Goal: Information Seeking & Learning: Learn about a topic

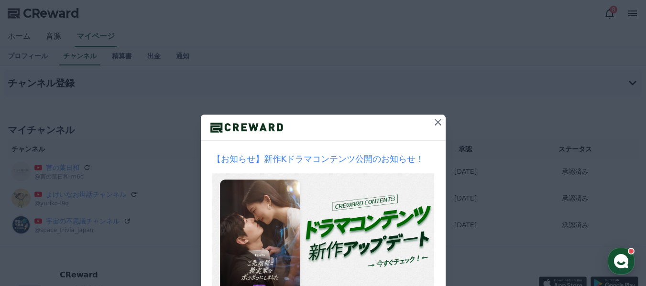
click at [436, 124] on icon at bounding box center [437, 122] width 7 height 7
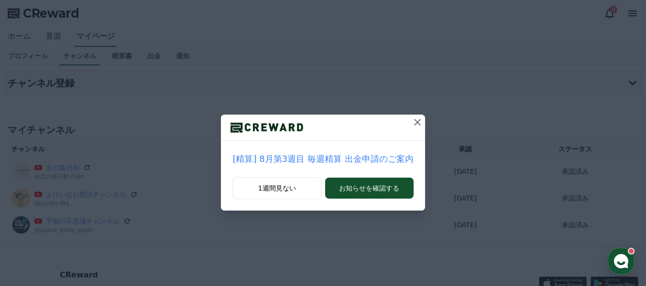
click at [379, 161] on p "[精算] 8月第3週目 毎週精算 出金申請のご案内" at bounding box center [322, 158] width 181 height 13
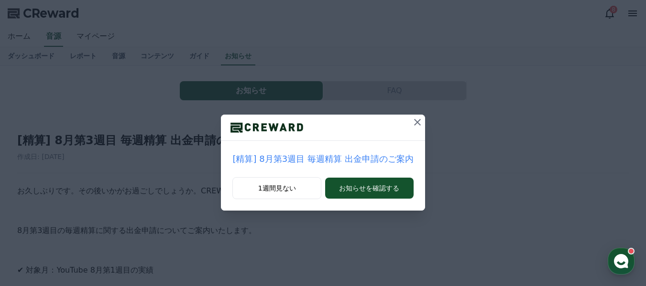
click at [414, 123] on icon at bounding box center [417, 122] width 7 height 7
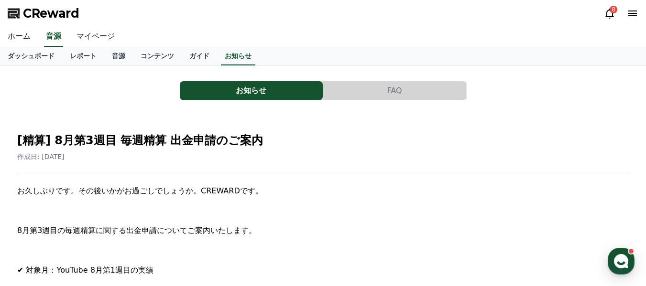
click at [90, 33] on link "マイページ" at bounding box center [96, 37] width 54 height 20
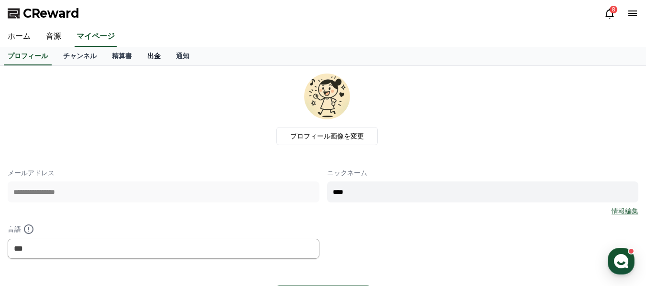
click at [140, 54] on link "出金" at bounding box center [154, 56] width 29 height 18
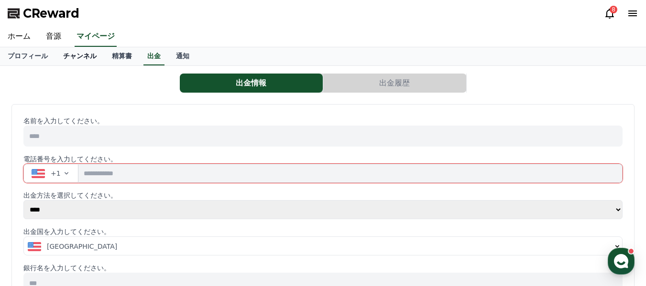
click at [81, 57] on link "チャンネル" at bounding box center [79, 56] width 49 height 18
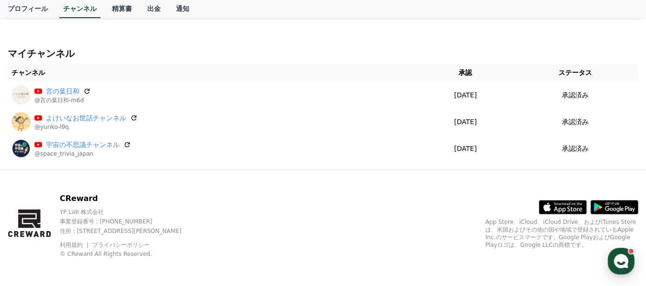
scroll to position [79, 0]
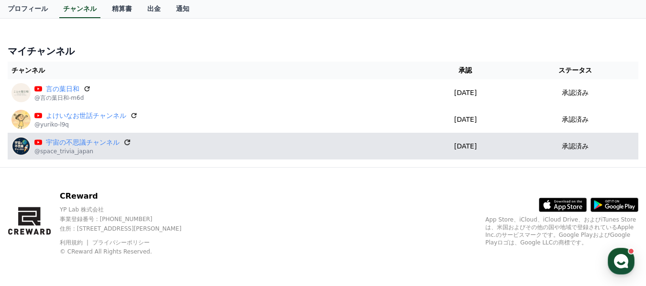
click at [123, 143] on icon at bounding box center [127, 142] width 9 height 9
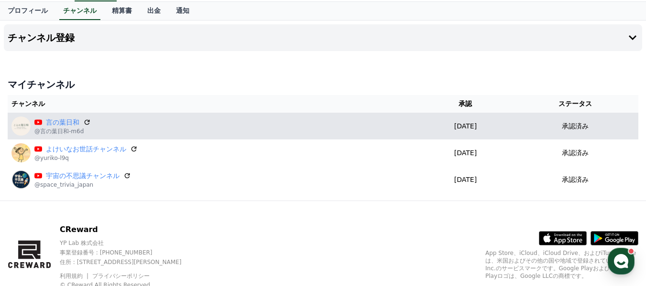
scroll to position [31, 0]
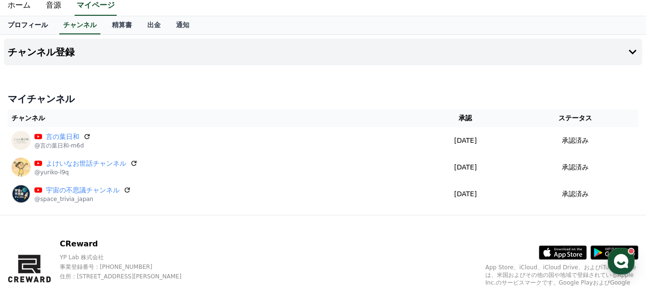
click at [28, 28] on link "プロフィール" at bounding box center [27, 25] width 55 height 18
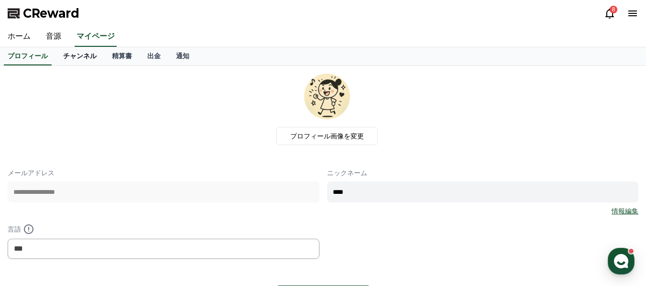
click at [59, 55] on link "チャンネル" at bounding box center [79, 56] width 49 height 18
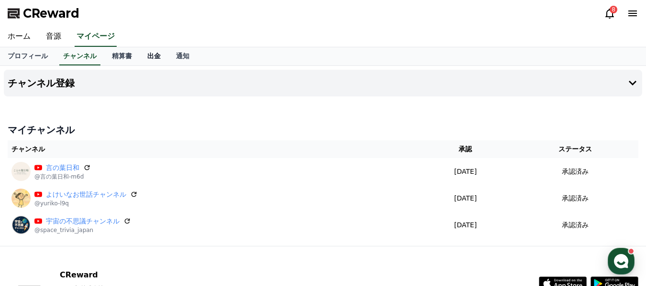
click at [140, 57] on link "出金" at bounding box center [154, 56] width 29 height 18
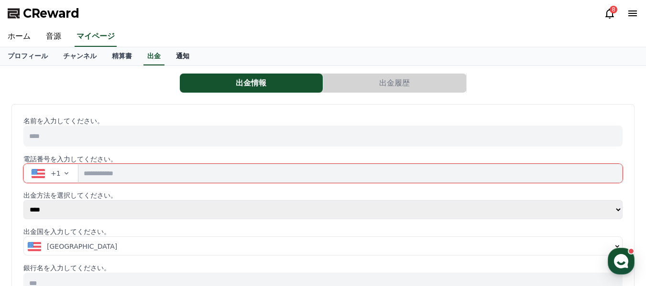
click at [174, 53] on link "通知" at bounding box center [182, 56] width 29 height 18
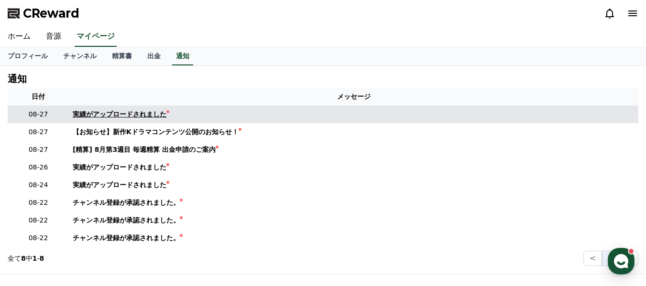
click at [139, 115] on div "実績がアップロードされました" at bounding box center [120, 114] width 94 height 10
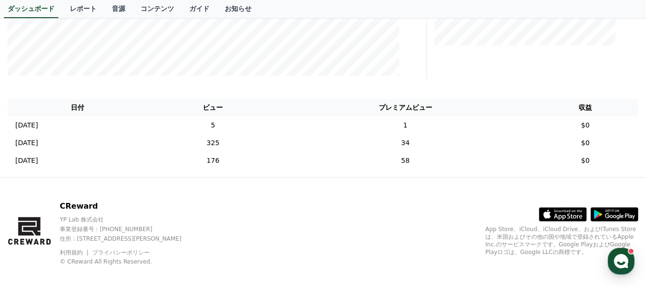
scroll to position [303, 0]
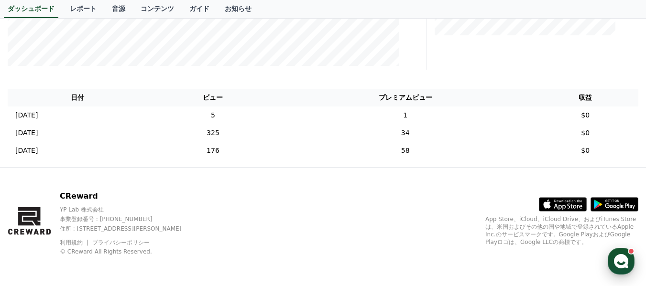
click at [618, 264] on icon "button" at bounding box center [620, 261] width 17 height 17
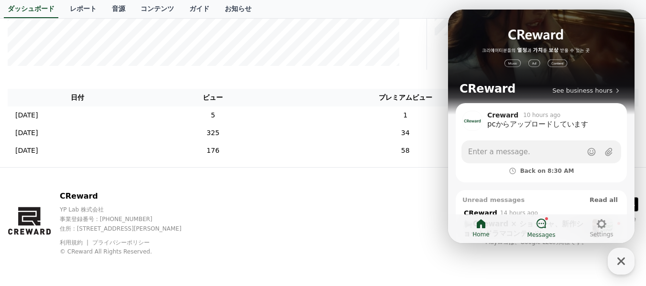
click at [539, 226] on icon at bounding box center [540, 223] width 11 height 11
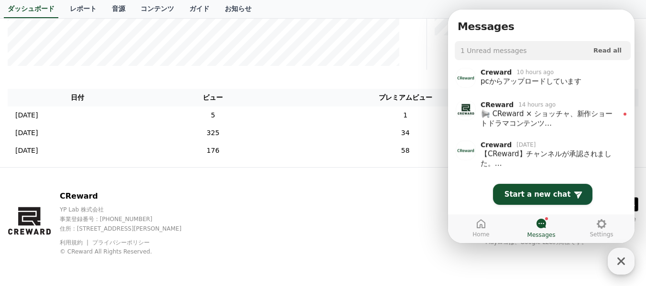
click at [625, 263] on icon "button" at bounding box center [620, 261] width 17 height 17
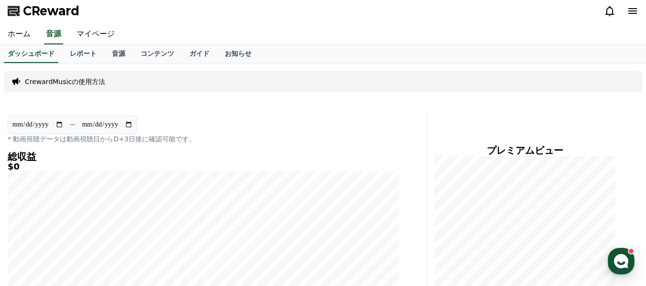
scroll to position [0, 0]
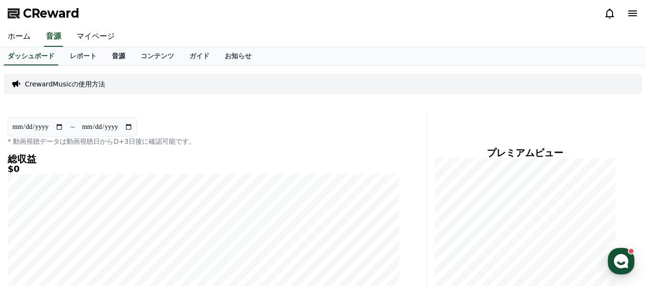
click at [104, 59] on link "音源" at bounding box center [118, 56] width 29 height 18
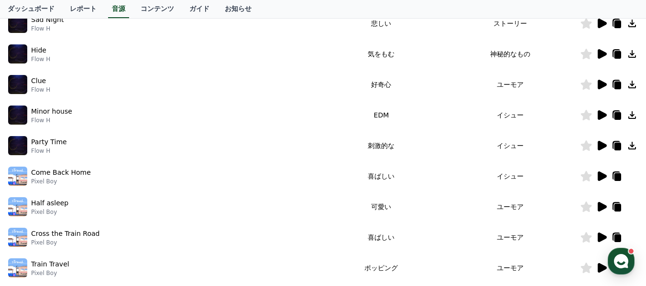
scroll to position [191, 0]
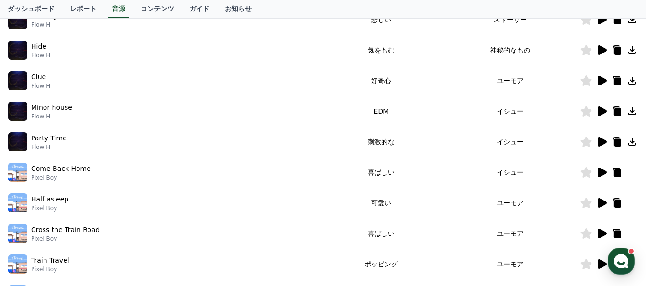
click at [601, 202] on icon at bounding box center [601, 203] width 9 height 10
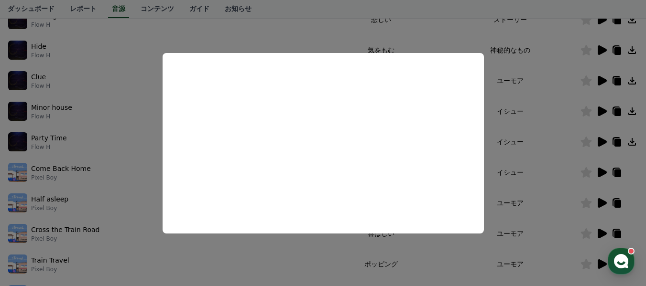
click at [529, 185] on button "close modal" at bounding box center [323, 143] width 646 height 286
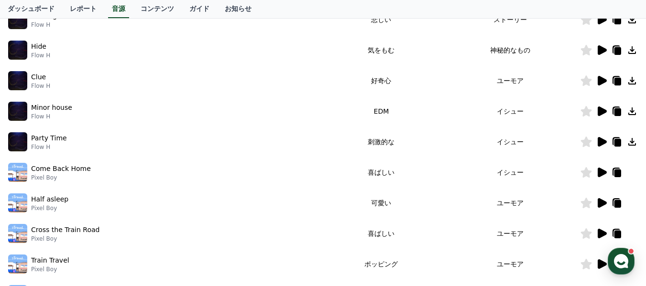
click at [603, 235] on icon at bounding box center [601, 234] width 9 height 10
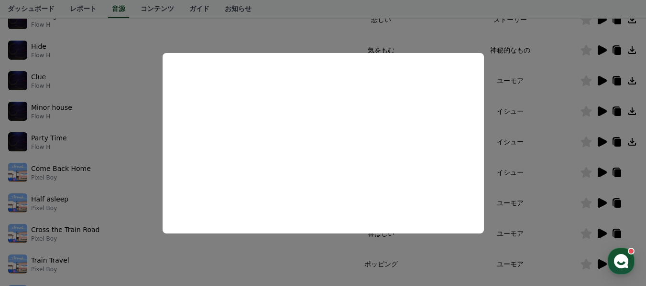
click at [524, 184] on button "close modal" at bounding box center [323, 143] width 646 height 286
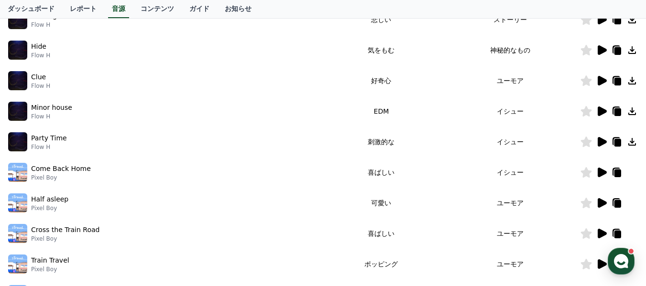
click at [604, 202] on icon at bounding box center [601, 203] width 9 height 10
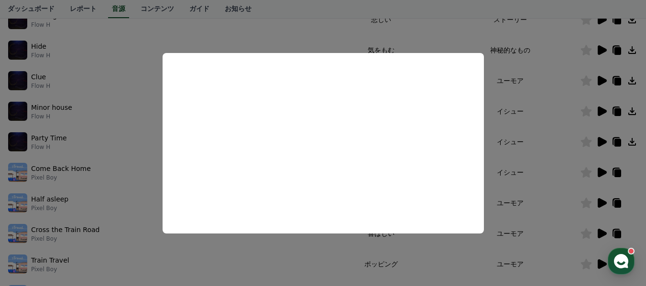
click at [538, 200] on button "close modal" at bounding box center [323, 143] width 646 height 286
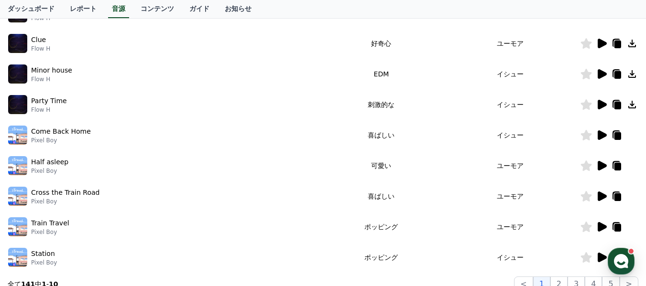
scroll to position [287, 0]
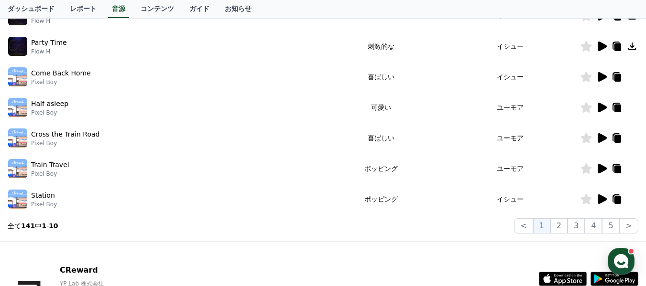
click at [636, 79] on div at bounding box center [608, 76] width 57 height 11
click at [617, 77] on icon at bounding box center [617, 78] width 7 height 8
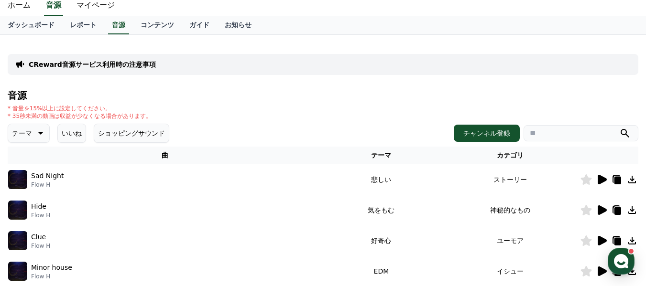
scroll to position [0, 0]
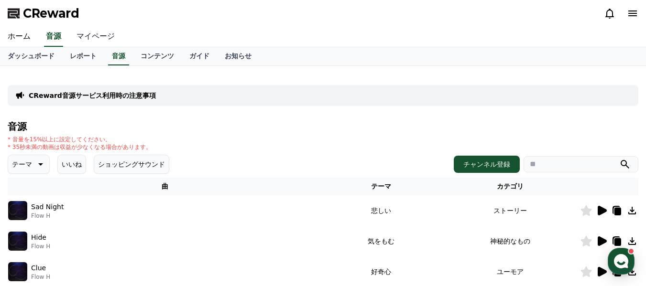
click at [89, 35] on link "マイページ" at bounding box center [96, 37] width 54 height 20
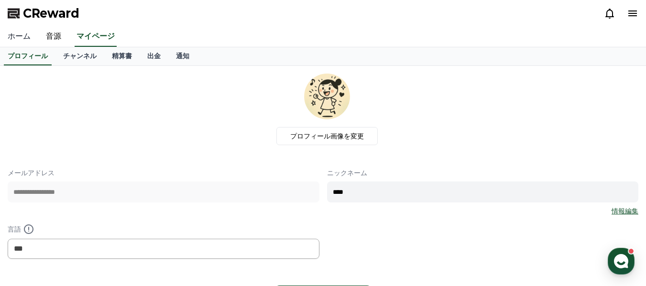
click at [17, 32] on link "ホーム" at bounding box center [19, 37] width 38 height 20
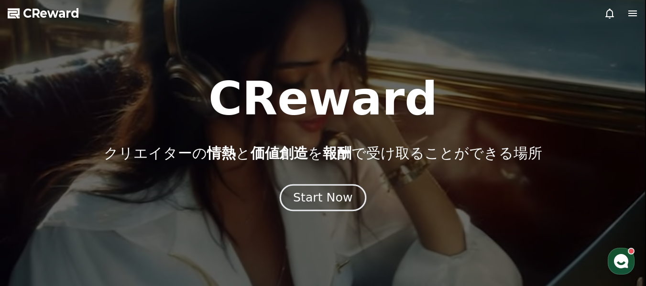
click at [326, 199] on div "Start Now" at bounding box center [322, 198] width 59 height 16
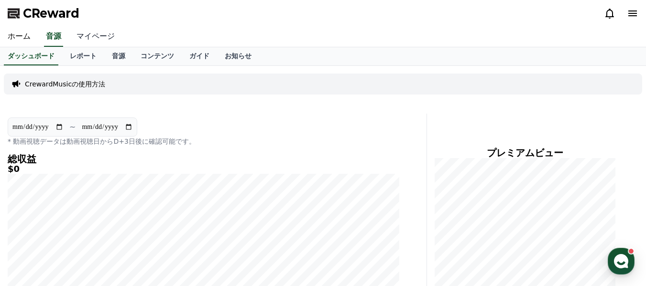
click at [92, 31] on link "マイページ" at bounding box center [96, 37] width 54 height 20
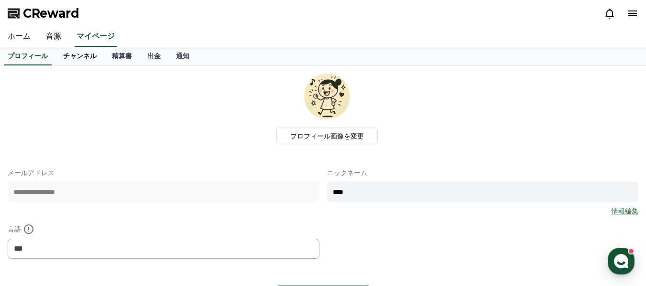
click at [71, 54] on link "チャンネル" at bounding box center [79, 56] width 49 height 18
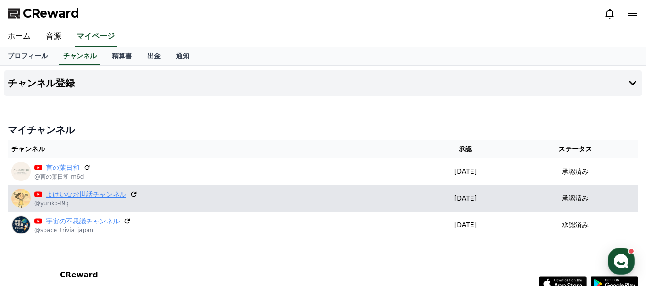
click at [62, 197] on link "よけいなお世話チャンネル" at bounding box center [86, 195] width 80 height 10
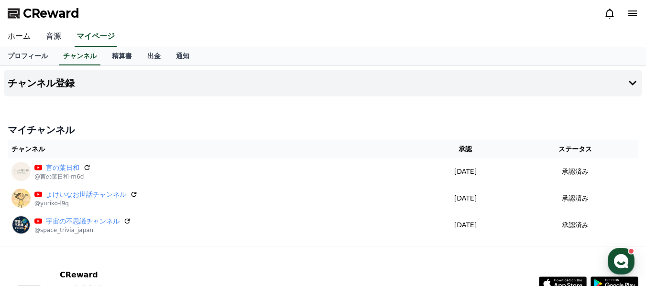
click at [52, 30] on link "音源" at bounding box center [53, 37] width 31 height 20
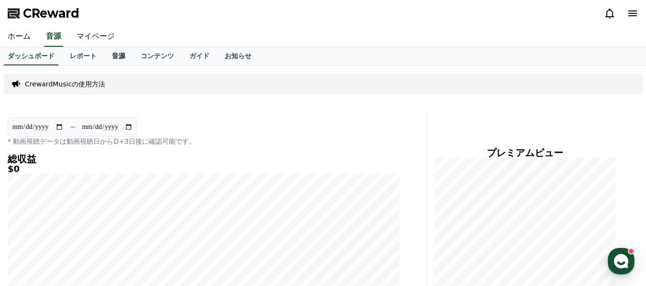
click at [104, 49] on link "音源" at bounding box center [118, 56] width 29 height 18
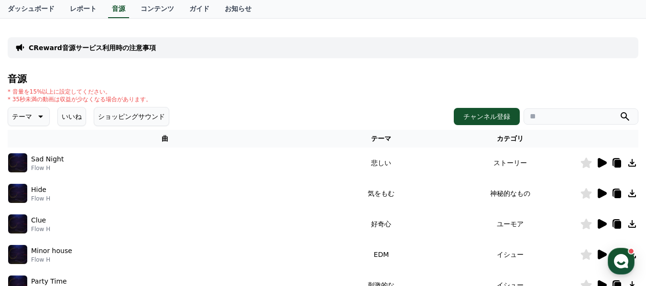
scroll to position [96, 0]
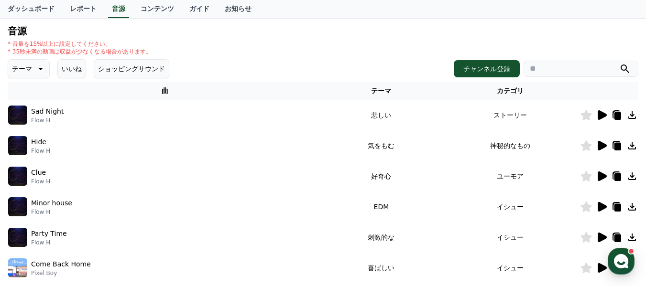
click at [601, 176] on icon at bounding box center [601, 177] width 9 height 10
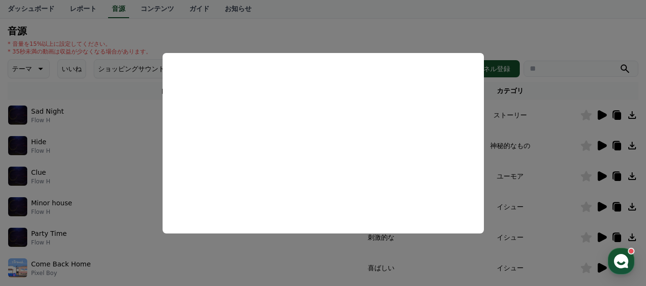
click at [555, 180] on button "close modal" at bounding box center [323, 143] width 646 height 286
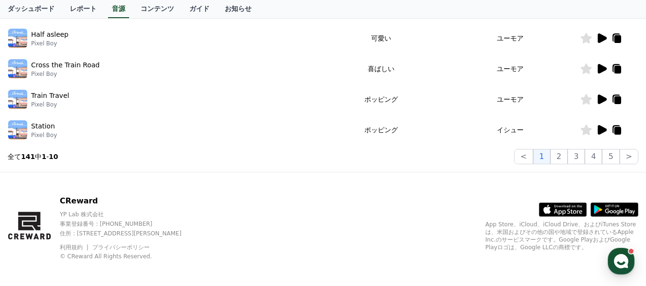
scroll to position [361, 0]
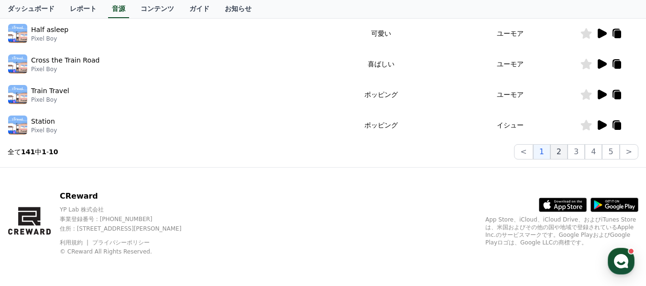
click at [563, 156] on button "2" at bounding box center [558, 151] width 17 height 15
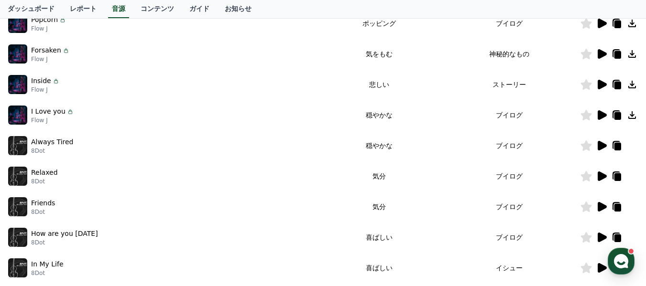
scroll to position [170, 0]
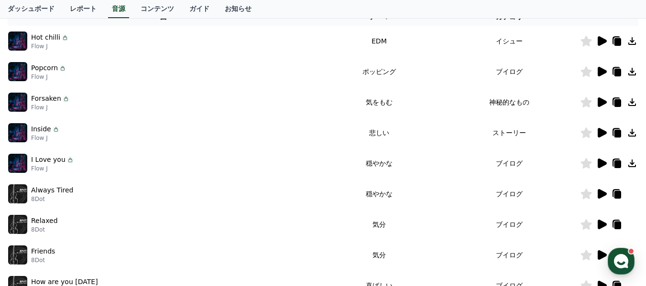
click at [598, 70] on icon at bounding box center [601, 72] width 9 height 10
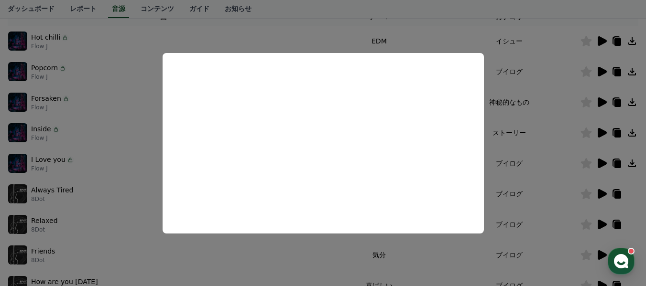
click at [555, 158] on button "close modal" at bounding box center [323, 143] width 646 height 286
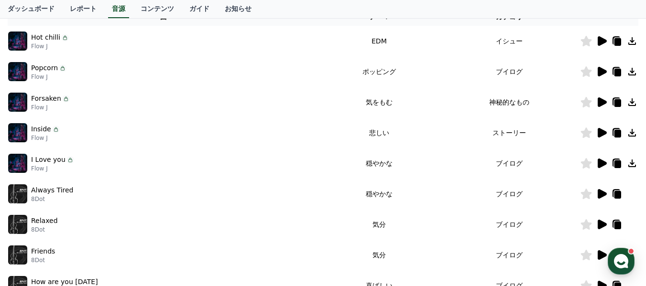
click at [635, 74] on icon at bounding box center [632, 72] width 8 height 8
